Goal: Transaction & Acquisition: Book appointment/travel/reservation

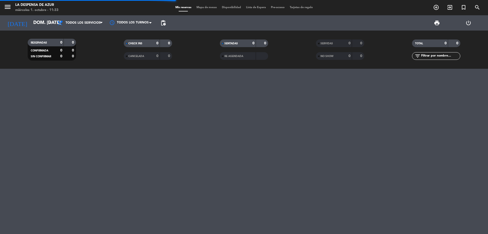
click at [436, 11] on span "add_circle_outline" at bounding box center [437, 7] width 14 height 9
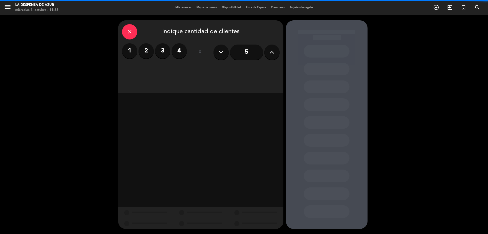
drag, startPoint x: 145, startPoint y: 49, endPoint x: 188, endPoint y: 55, distance: 43.8
click at [146, 49] on label "2" at bounding box center [146, 50] width 15 height 15
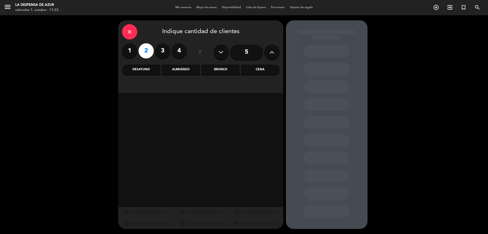
click at [214, 70] on div "Brunch" at bounding box center [220, 70] width 38 height 10
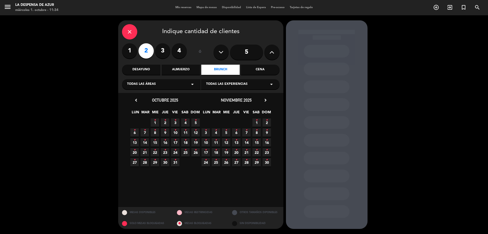
click at [133, 143] on span "13 •" at bounding box center [134, 142] width 8 height 8
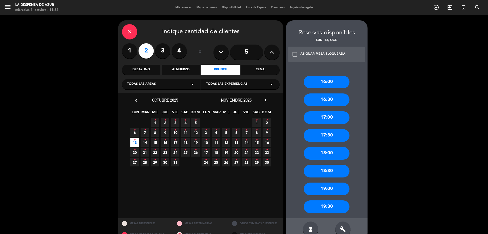
click at [330, 119] on div "17:00" at bounding box center [327, 117] width 46 height 13
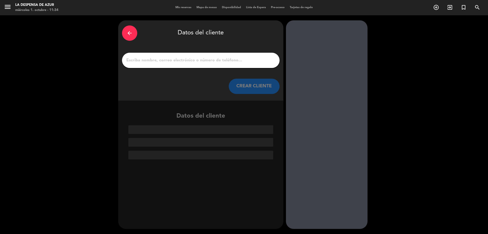
click at [246, 63] on input "1" at bounding box center [201, 60] width 150 height 7
paste input "[PERSON_NAME] 3516822354 // v.21989 // Reco + 30 min + mesón x2 // BE"
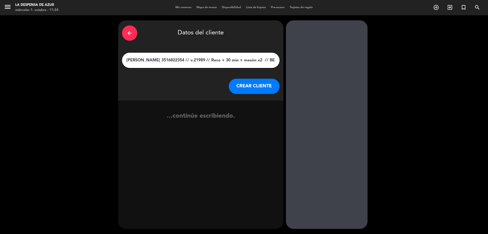
type input "[PERSON_NAME] 3516822354 // v.21989 // Reco + 30 min + mesón x2 // BE"
click at [245, 85] on button "CREAR CLIENTE" at bounding box center [254, 86] width 51 height 15
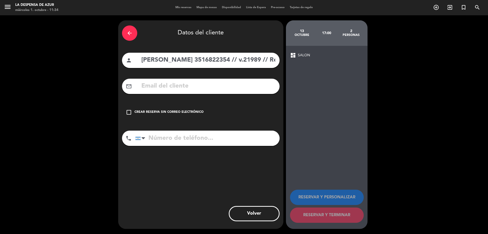
drag, startPoint x: 184, startPoint y: 60, endPoint x: 216, endPoint y: 66, distance: 32.8
click at [216, 66] on div "person [PERSON_NAME] 3516822354 // v.21989 // Reco + 30 min + mesón x2 // BE" at bounding box center [201, 60] width 158 height 15
type input "[PERSON_NAME] 4 // v.21989 // Reco + 30 min + mesón x2 // BE"
click at [176, 133] on input "tel" at bounding box center [207, 137] width 144 height 15
paste input "351682235"
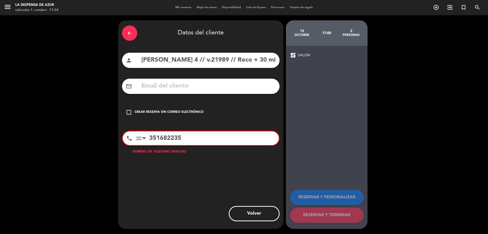
click at [166, 107] on div "check_box_outline_blank Crear reserva sin correo electrónico" at bounding box center [201, 112] width 158 height 15
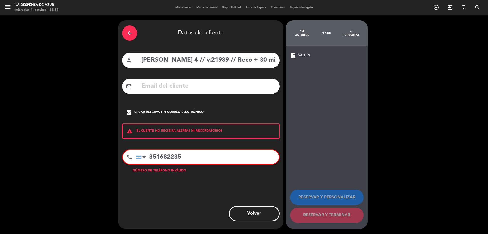
click at [190, 158] on input "351682235" at bounding box center [207, 157] width 143 height 14
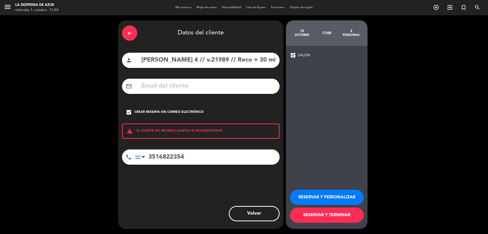
type input "3516822354"
drag, startPoint x: 191, startPoint y: 63, endPoint x: 185, endPoint y: 61, distance: 6.4
click at [185, 61] on input "[PERSON_NAME] 4 // v.21989 // Reco + 30 min + mesón x2 // BE" at bounding box center [208, 60] width 135 height 10
drag, startPoint x: 193, startPoint y: 64, endPoint x: 180, endPoint y: 64, distance: 13.5
click at [180, 64] on input "[PERSON_NAME] 4 // v.21989 // Reco + 30 min + mesón x2 // BE" at bounding box center [208, 60] width 135 height 10
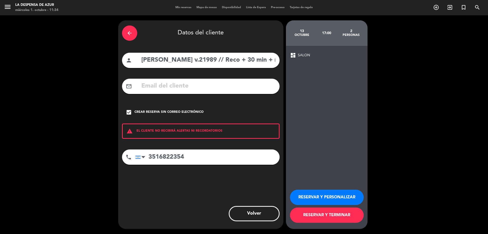
scroll to position [0, 33]
drag, startPoint x: 182, startPoint y: 62, endPoint x: 362, endPoint y: 70, distance: 180.0
click at [362, 70] on div "arrow_back Datos del cliente person [PERSON_NAME] v.21989 // Reco + 30 min + me…" at bounding box center [244, 124] width 488 height 219
type input "[PERSON_NAME]"
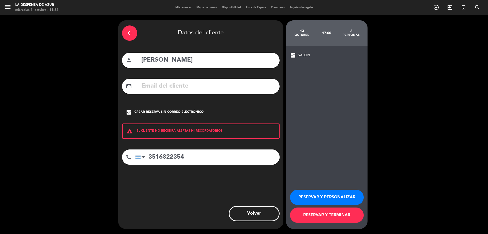
click at [335, 192] on button "RESERVAR Y PERSONALIZAR" at bounding box center [327, 197] width 74 height 15
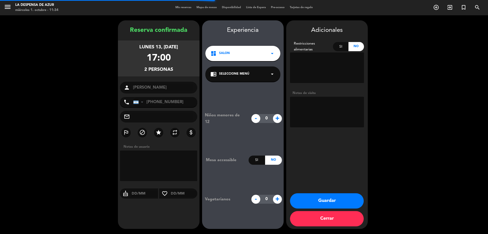
click at [314, 98] on textarea at bounding box center [327, 112] width 74 height 31
paste textarea "v.21989 // Reco + 30 min + mesón x2 // BE"
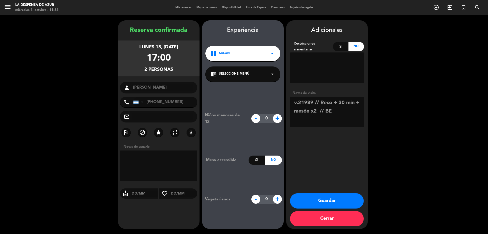
drag, startPoint x: 319, startPoint y: 103, endPoint x: 359, endPoint y: 98, distance: 39.9
click at [359, 98] on textarea at bounding box center [327, 112] width 74 height 31
click at [350, 103] on textarea at bounding box center [327, 112] width 74 height 31
type textarea "v.21989 // mesón x2 // suben del spa // BE"
click at [313, 195] on button "Guardar" at bounding box center [327, 200] width 74 height 15
